Goal: Obtain resource: Obtain resource

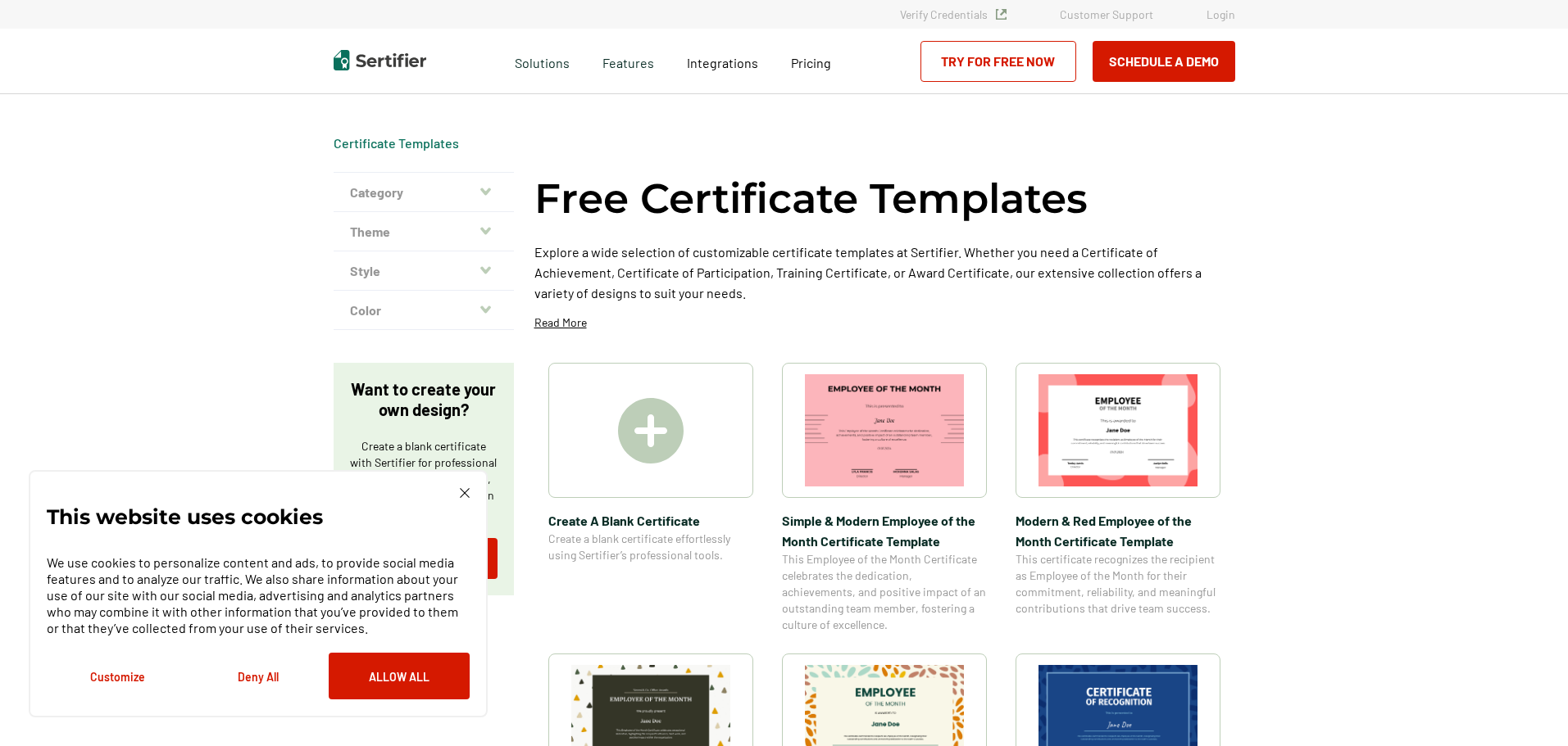
click at [654, 440] on img at bounding box center [650, 430] width 65 height 65
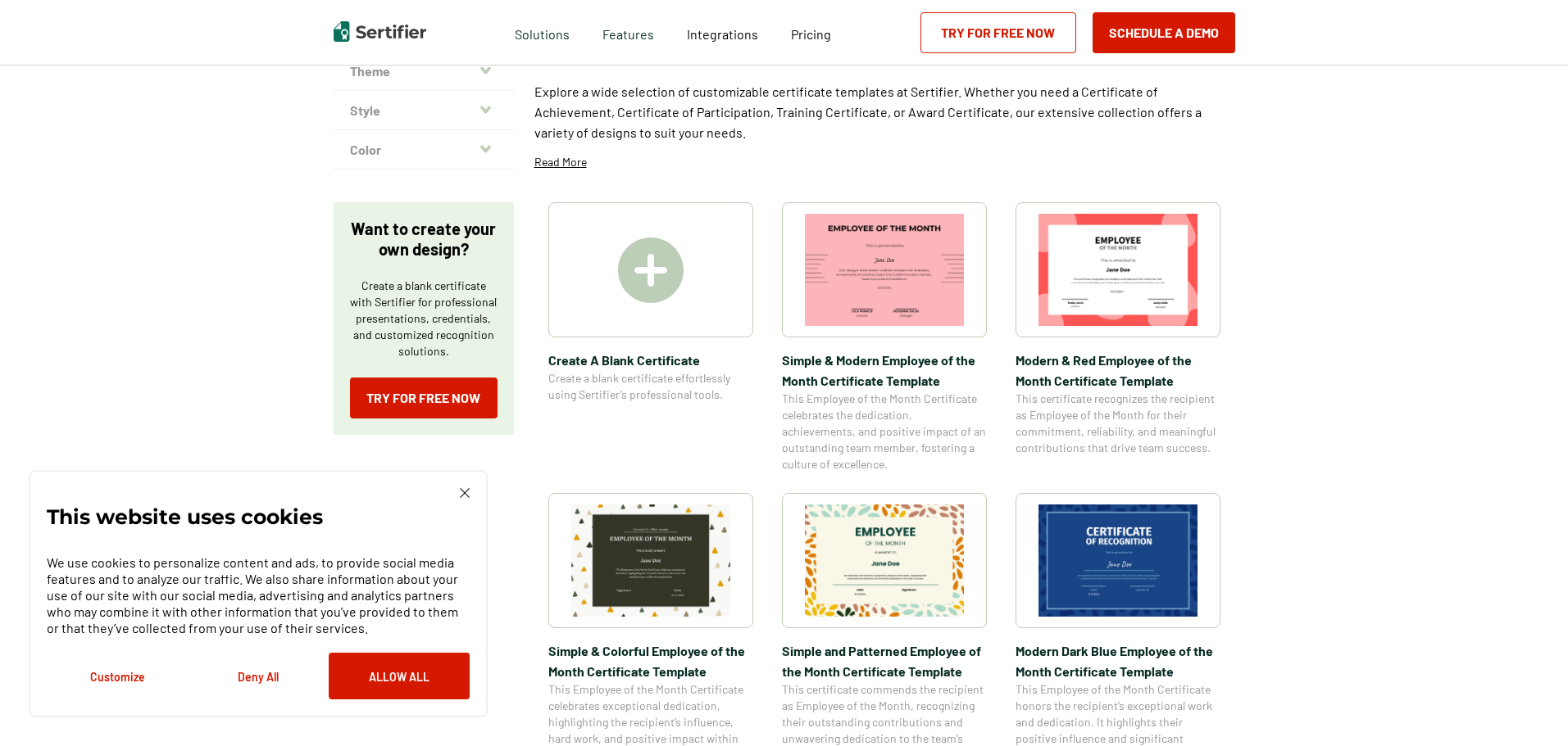
scroll to position [164, 0]
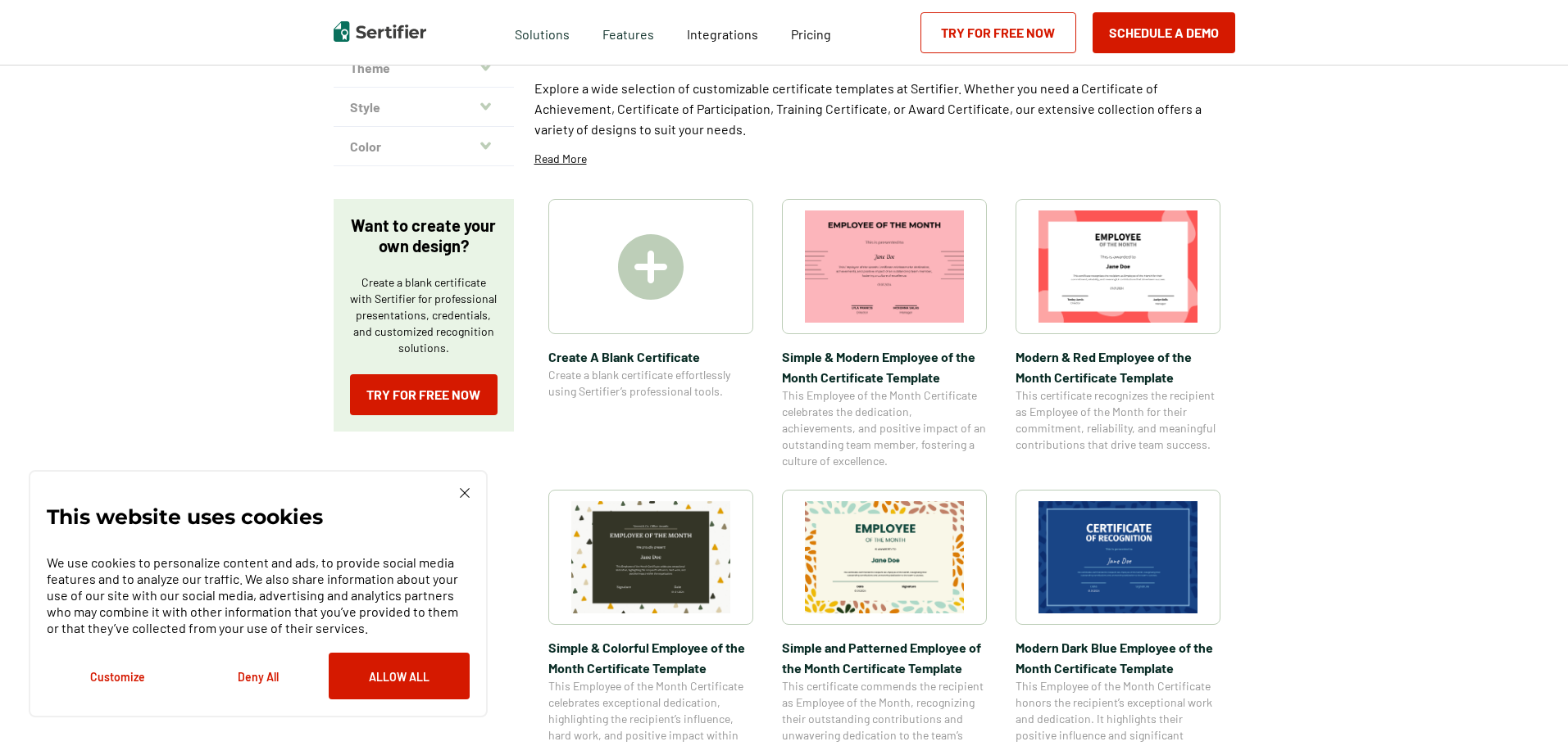
click at [1102, 530] on img at bounding box center [1117, 557] width 159 height 112
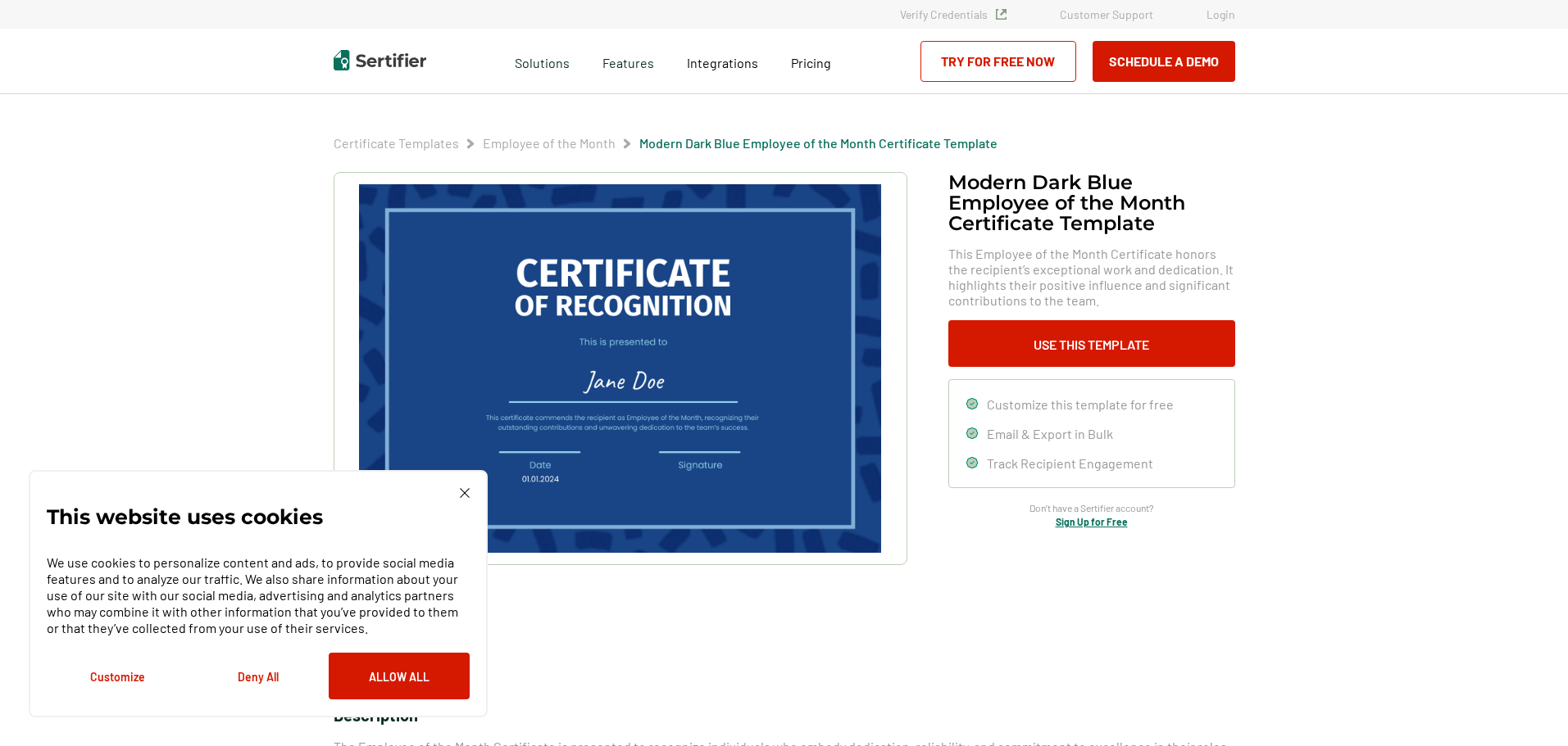
click at [692, 311] on img at bounding box center [620, 369] width 521 height 369
click at [408, 677] on button "Allow All" at bounding box center [399, 677] width 141 height 47
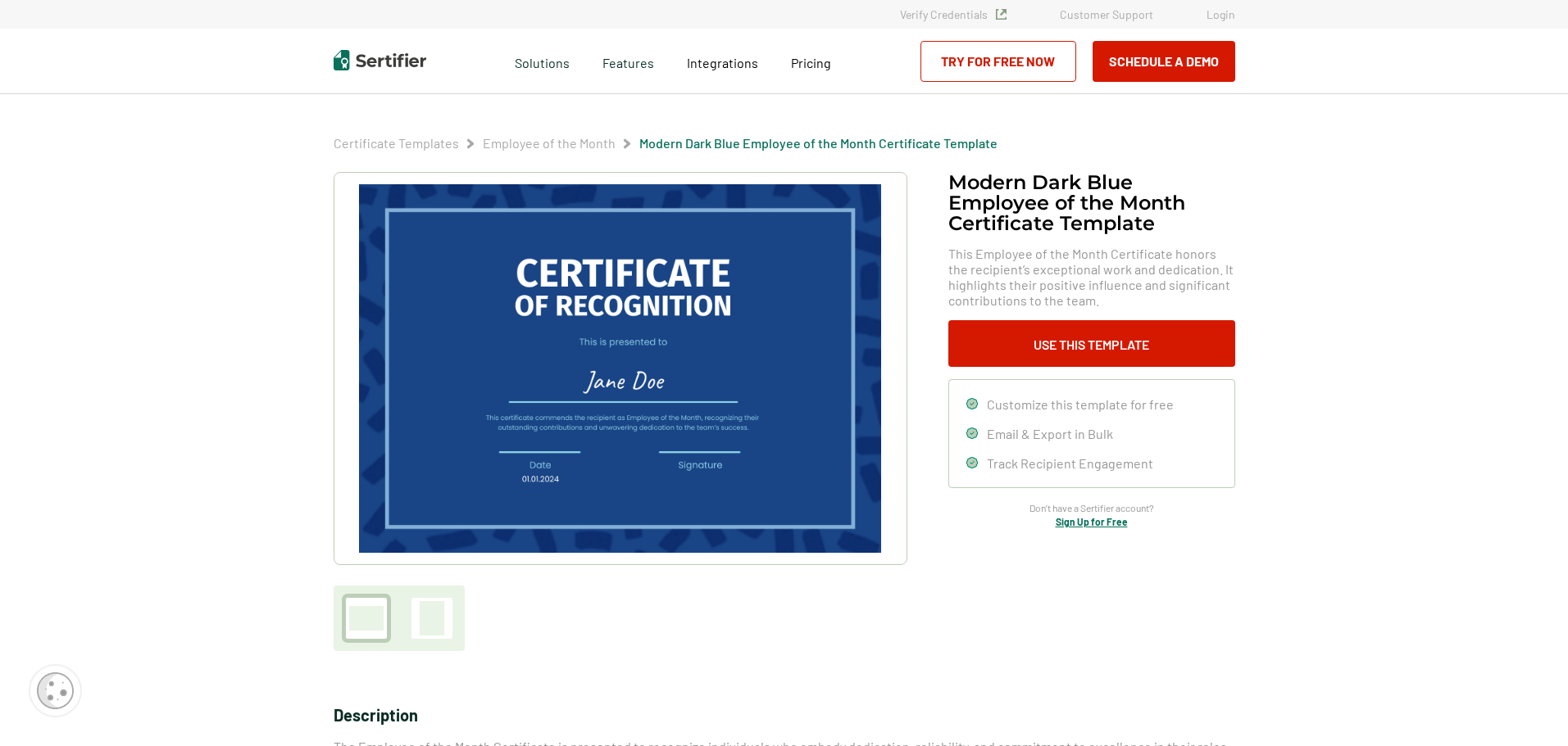
click at [692, 377] on img at bounding box center [620, 369] width 521 height 369
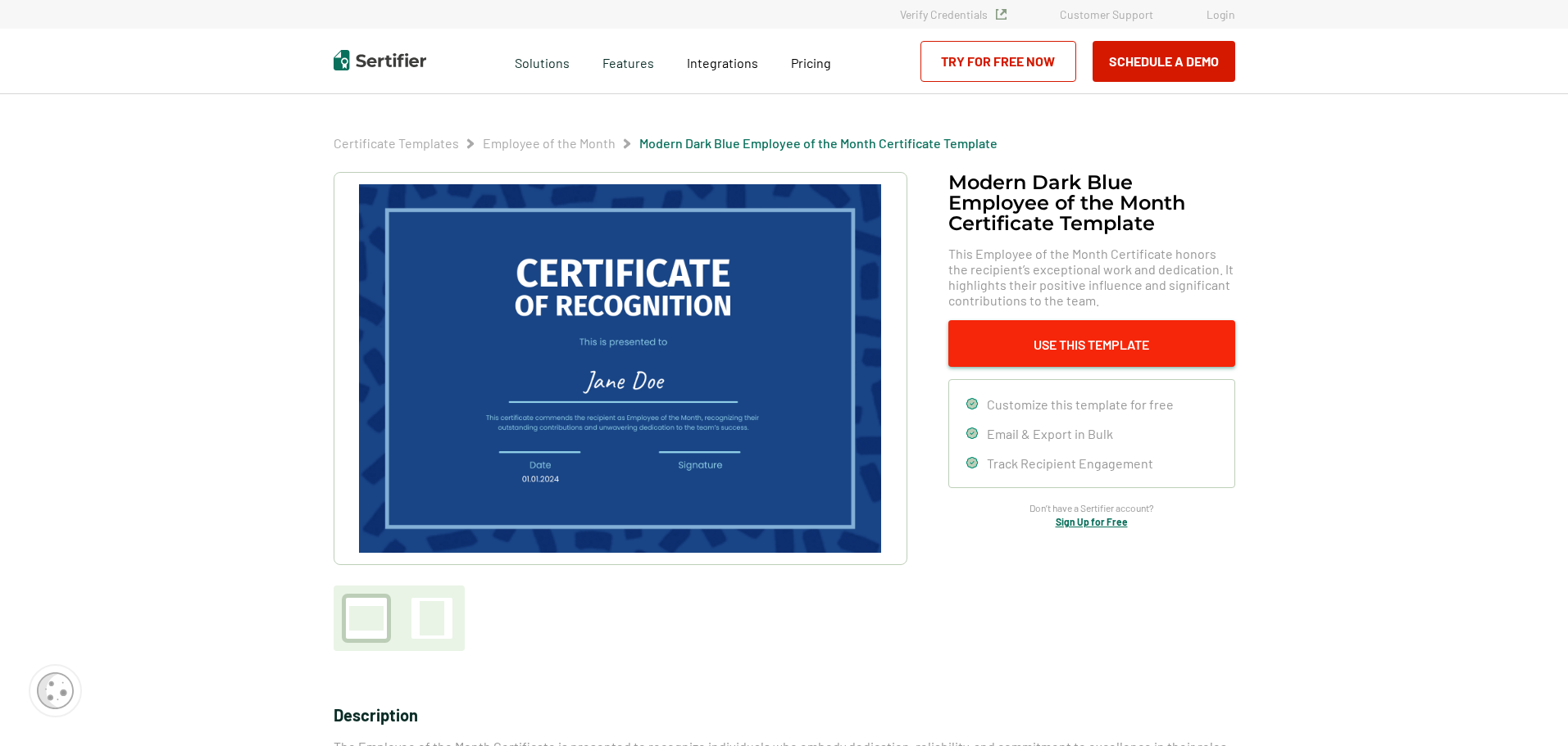
click at [1068, 340] on button "Use This Template" at bounding box center [1092, 343] width 287 height 47
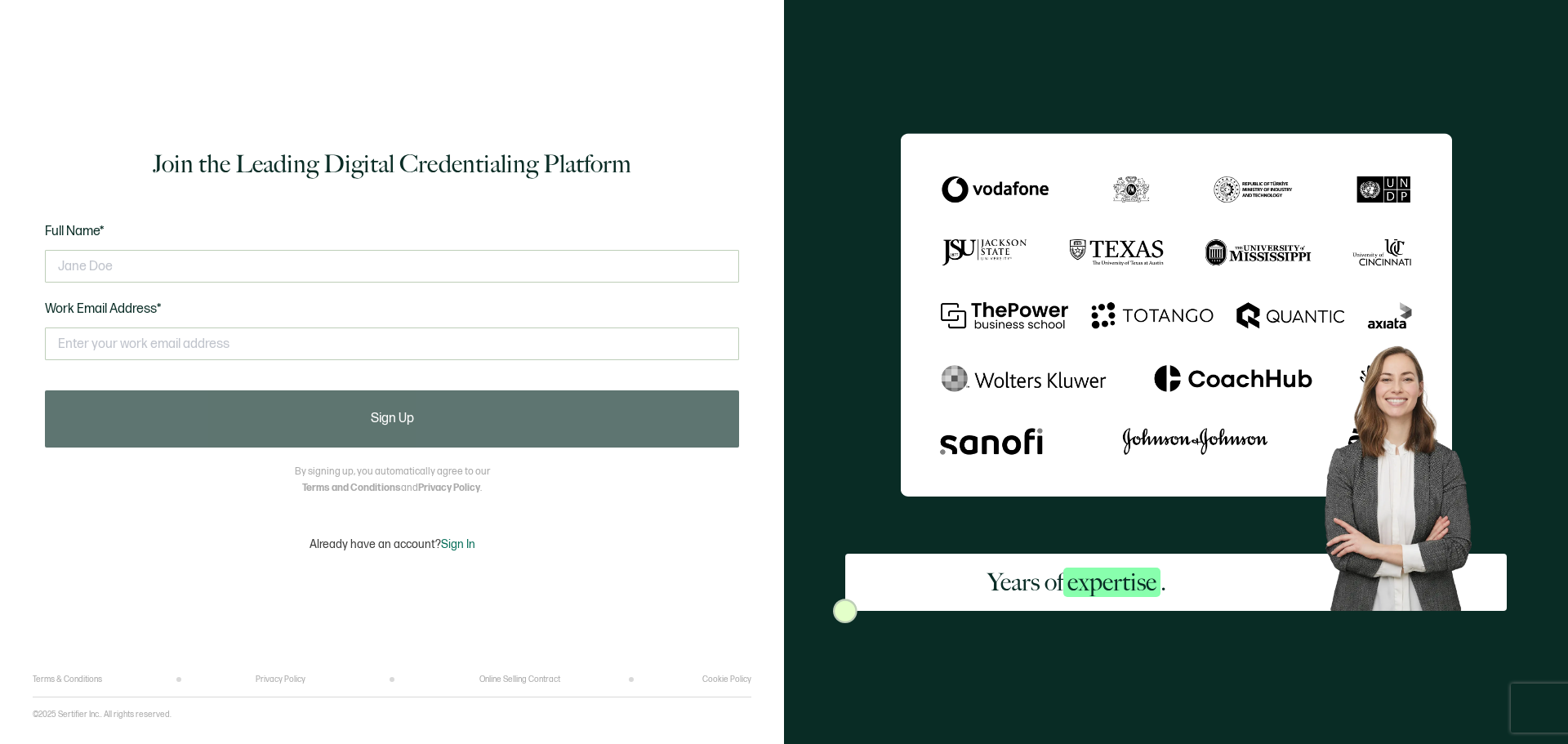
click at [1005, 451] on img at bounding box center [1176, 315] width 551 height 364
click at [1113, 573] on span "expertise" at bounding box center [1112, 583] width 97 height 29
